Goal: Check status: Check status

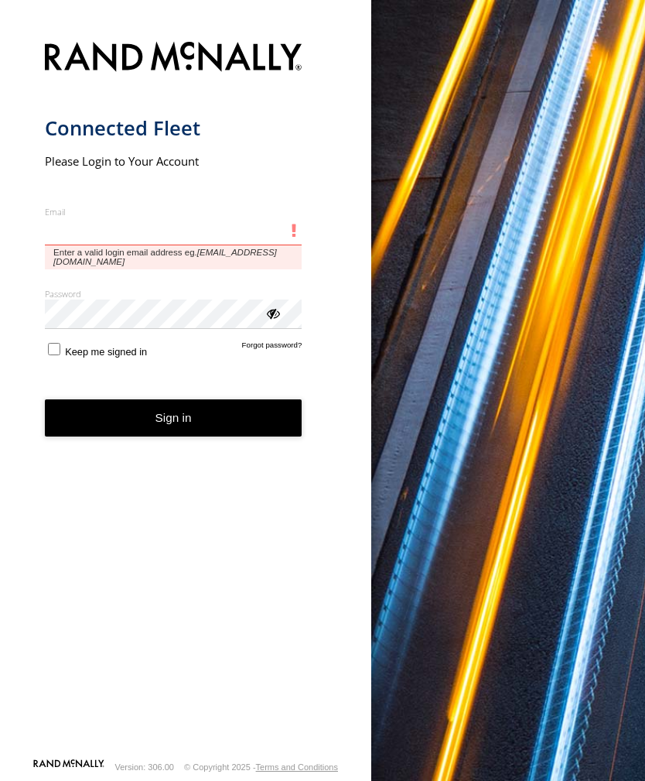
type input "**********"
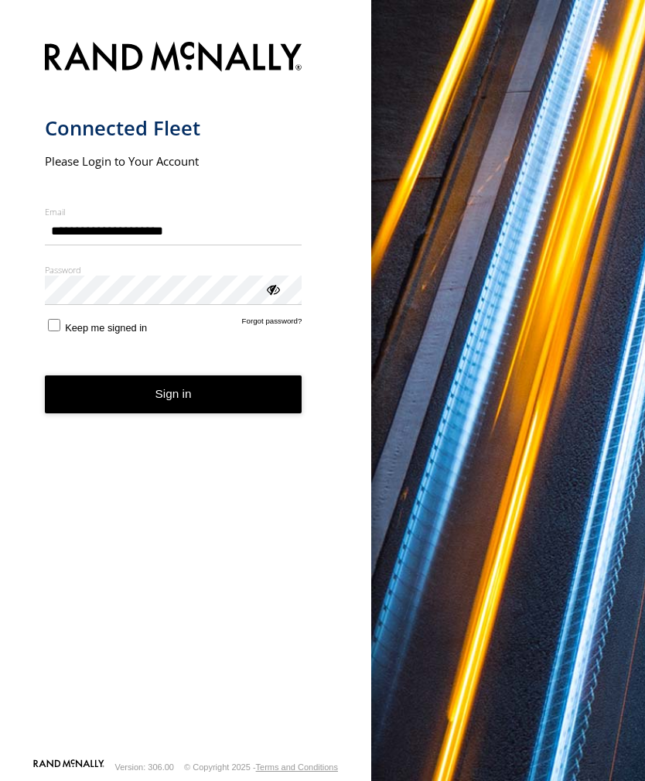
click at [173, 400] on button "Sign in" at bounding box center [174, 394] width 258 height 38
click at [177, 398] on button "Sign in" at bounding box center [174, 394] width 258 height 38
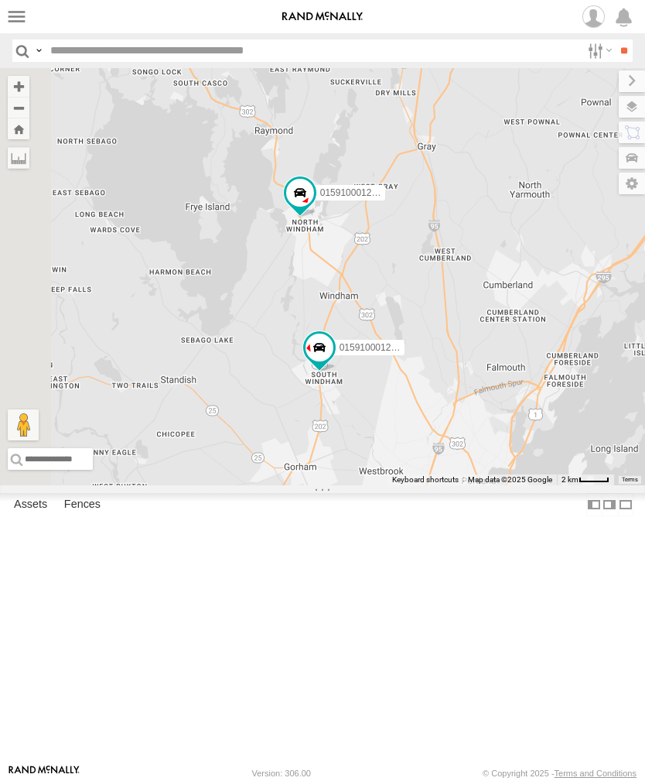
click at [7, 24] on label at bounding box center [16, 16] width 22 height 22
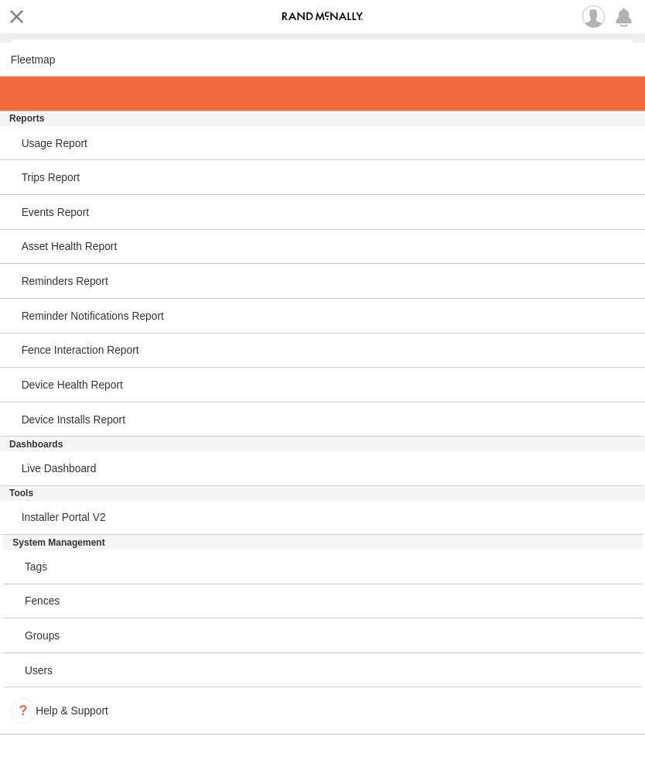
click at [46, 104] on link at bounding box center [322, 94] width 645 height 35
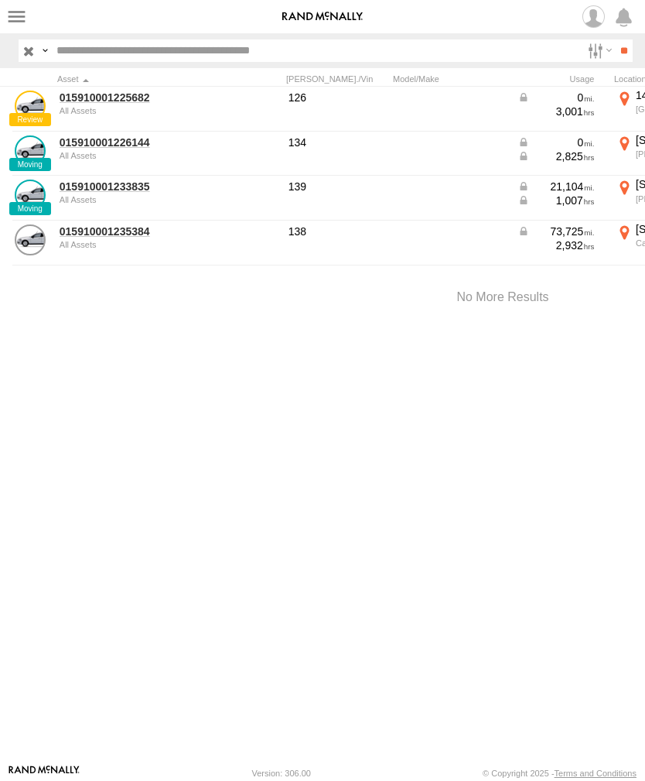
click at [112, 193] on link "015910001233835" at bounding box center [135, 187] width 150 height 14
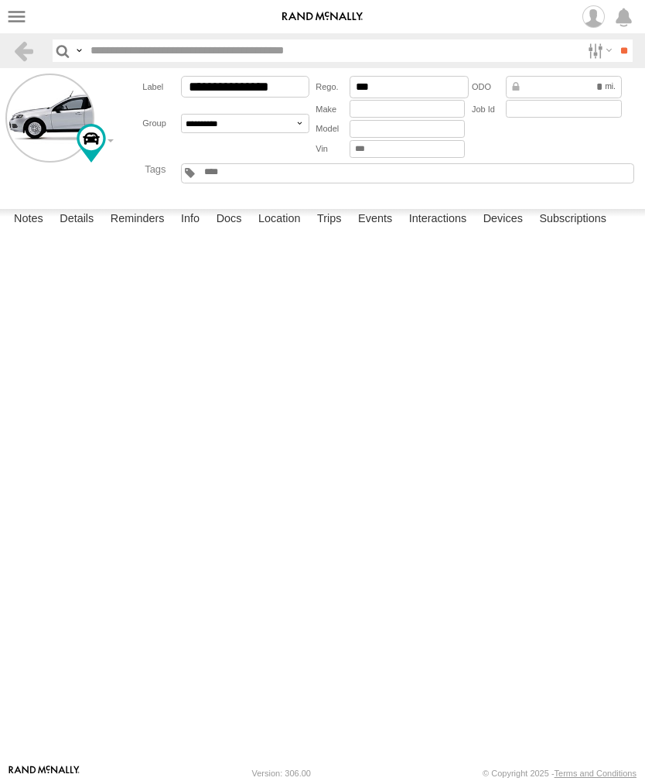
click at [388, 231] on label "Events" at bounding box center [376, 220] width 50 height 22
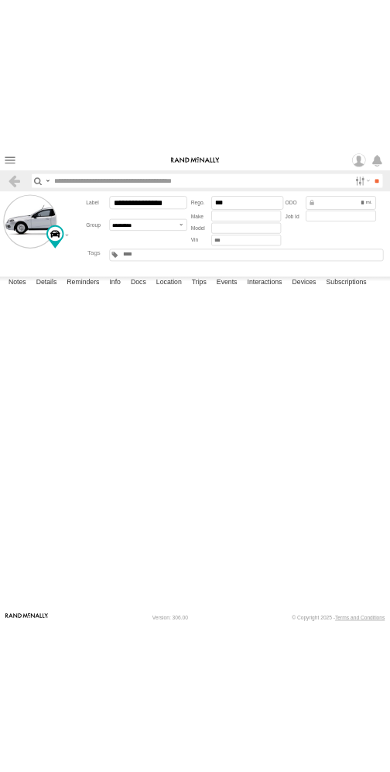
scroll to position [813, 0]
